Goal: Information Seeking & Learning: Check status

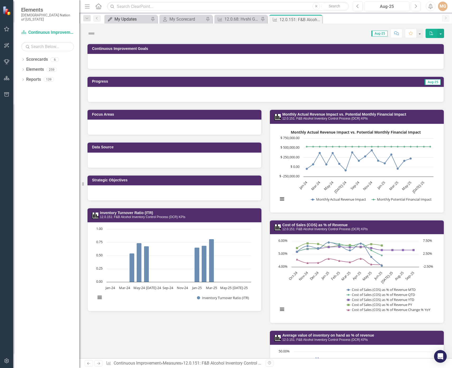
click at [136, 18] on div "My Updates" at bounding box center [131, 19] width 35 height 7
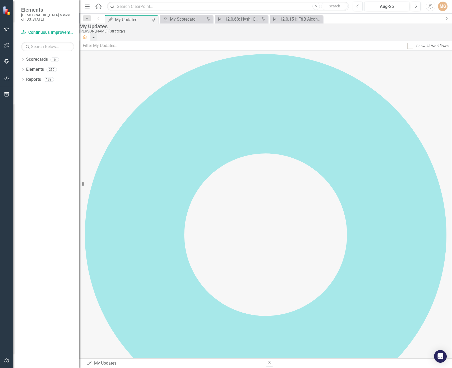
click at [211, 33] on div "[PERSON_NAME] (Strategy)" at bounding box center [264, 31] width 370 height 4
click at [43, 123] on div "Dropdown Scorecards 6 FY26-30 Strategic Plan Continuous Improvement FY26-30 Ope…" at bounding box center [46, 211] width 66 height 313
click at [31, 57] on link "Scorecards" at bounding box center [37, 60] width 22 height 6
click at [24, 59] on icon "Dropdown" at bounding box center [23, 60] width 4 height 3
click at [54, 67] on link "FY26-30 Strategic Plan" at bounding box center [50, 70] width 58 height 6
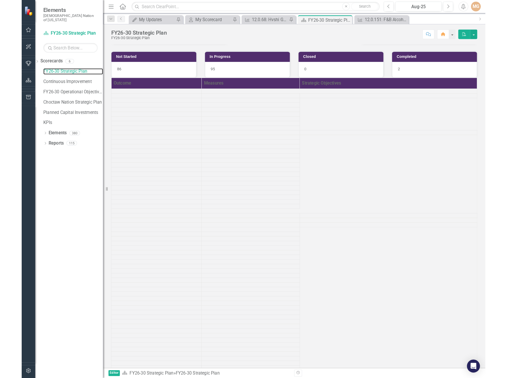
scroll to position [26, 0]
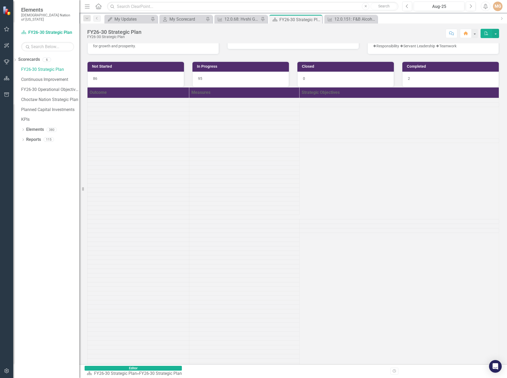
click at [415, 16] on div at bounding box center [293, 13] width 412 height 6
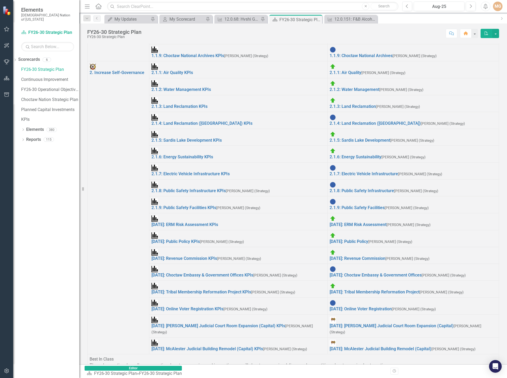
scroll to position [219, 0]
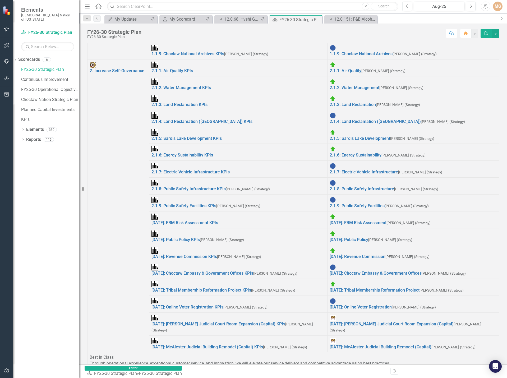
click at [319, 21] on icon "Close" at bounding box center [316, 19] width 5 height 4
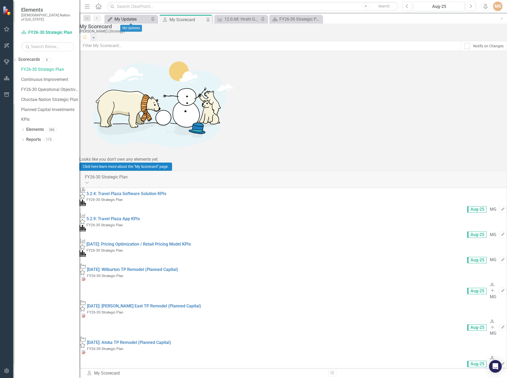
click at [130, 19] on div "My Updates" at bounding box center [131, 19] width 35 height 7
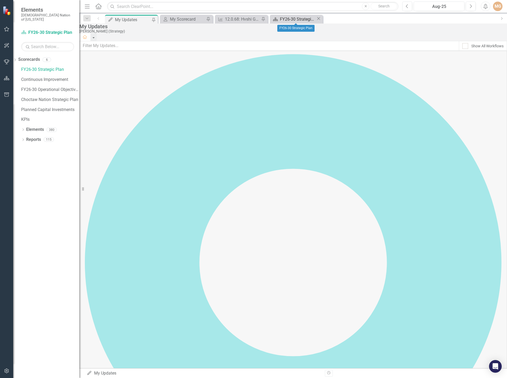
click at [295, 17] on div "FY26-30 Strategic Plan" at bounding box center [298, 19] width 36 height 7
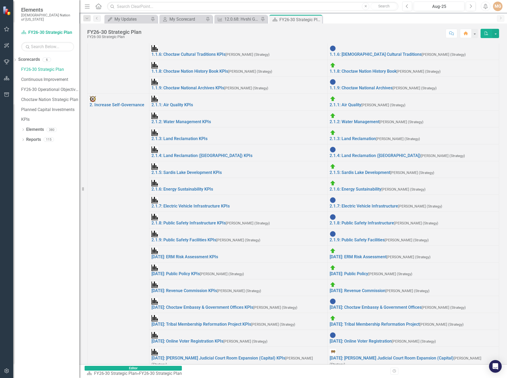
scroll to position [872, 0]
click at [303, 28] on div "FY26-30 Strategic Plan FY26-30 Strategic Plan Score: N/A Aug-25 Completed Comme…" at bounding box center [292, 32] width 427 height 16
click at [127, 20] on div "My Updates" at bounding box center [131, 19] width 35 height 7
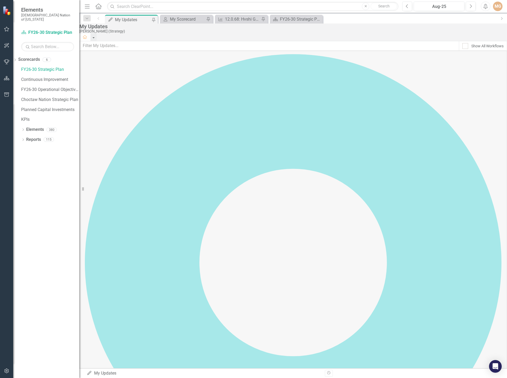
scroll to position [308, 0]
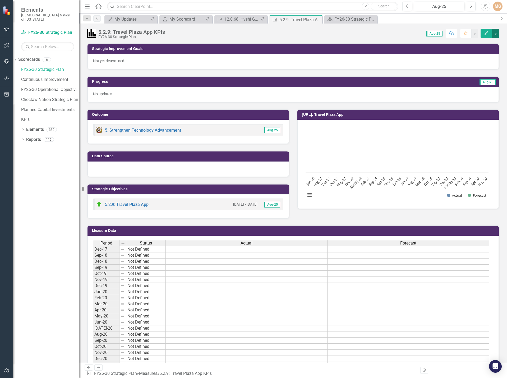
click at [451, 35] on button "button" at bounding box center [495, 33] width 7 height 9
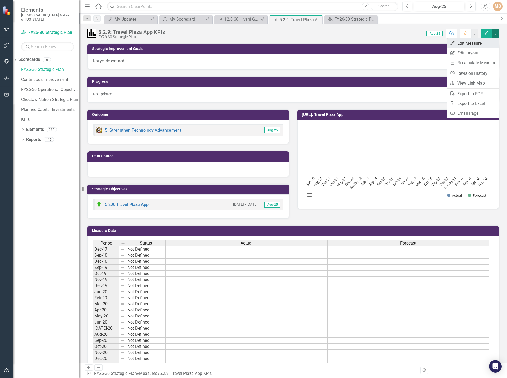
click at [451, 42] on link "Edit Edit Measure" at bounding box center [473, 43] width 52 height 10
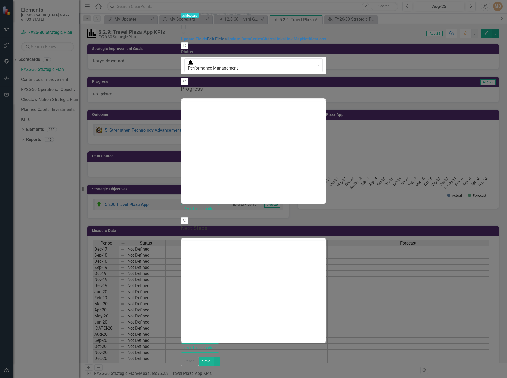
click at [207, 36] on link "Edit Fields" at bounding box center [217, 38] width 20 height 5
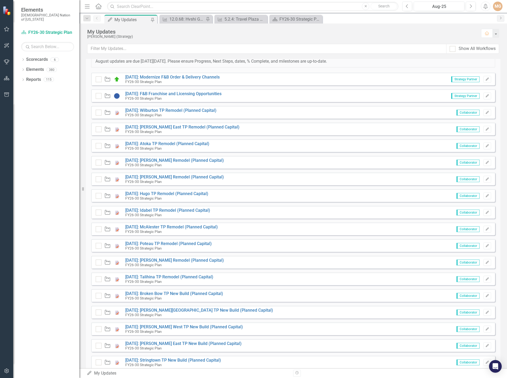
scroll to position [275, 0]
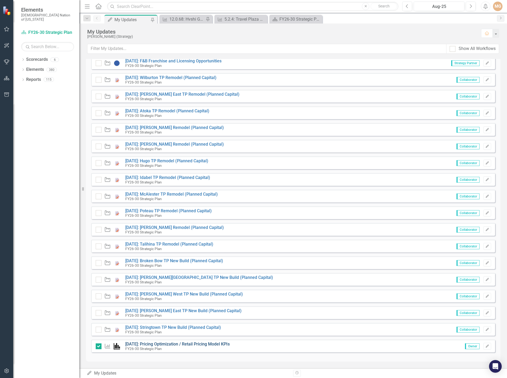
click at [206, 346] on link "[DATE]: Pricing Optimization / Retail Pricing Model KPIs" at bounding box center [177, 343] width 104 height 5
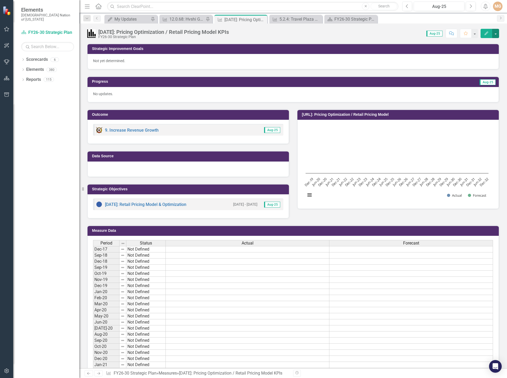
click at [497, 34] on button "button" at bounding box center [495, 33] width 7 height 9
